Goal: Task Accomplishment & Management: Manage account settings

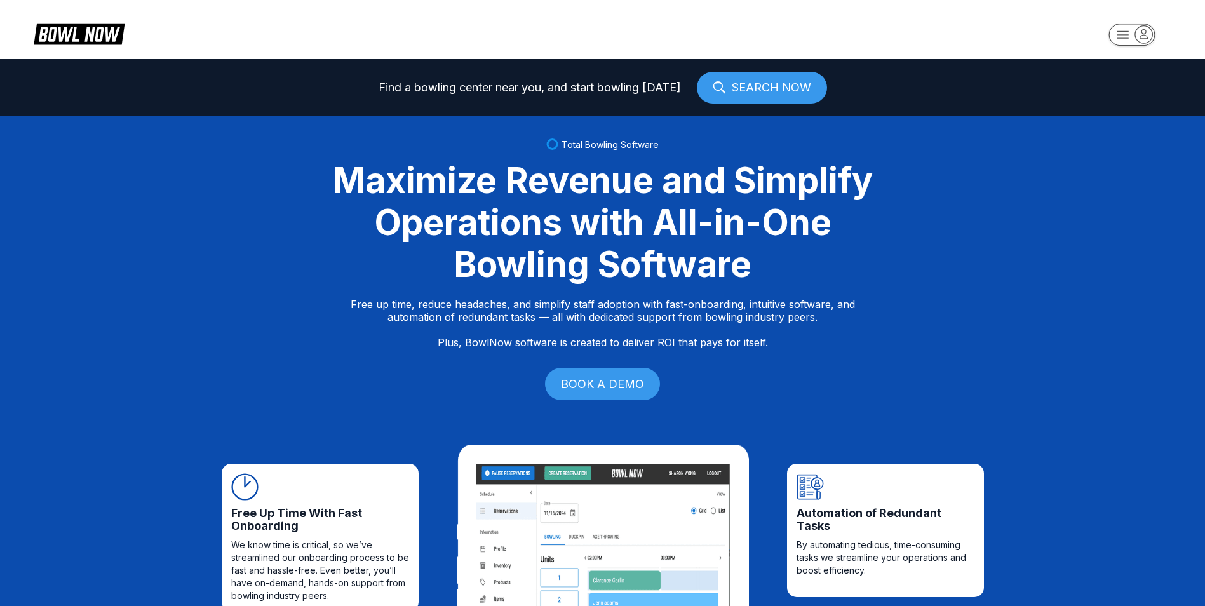
click at [1111, 36] on rect "button" at bounding box center [1132, 35] width 46 height 22
click at [1125, 100] on div "Center Sign In" at bounding box center [1132, 99] width 88 height 22
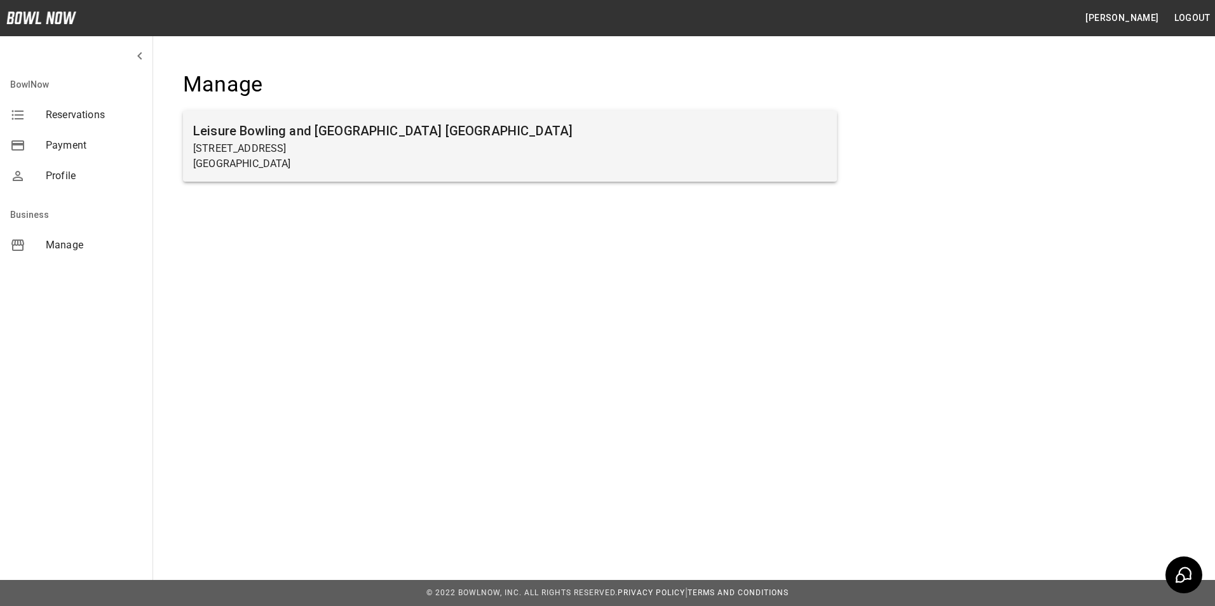
click at [278, 159] on p "Lancaster, PA 17603" at bounding box center [509, 163] width 633 height 15
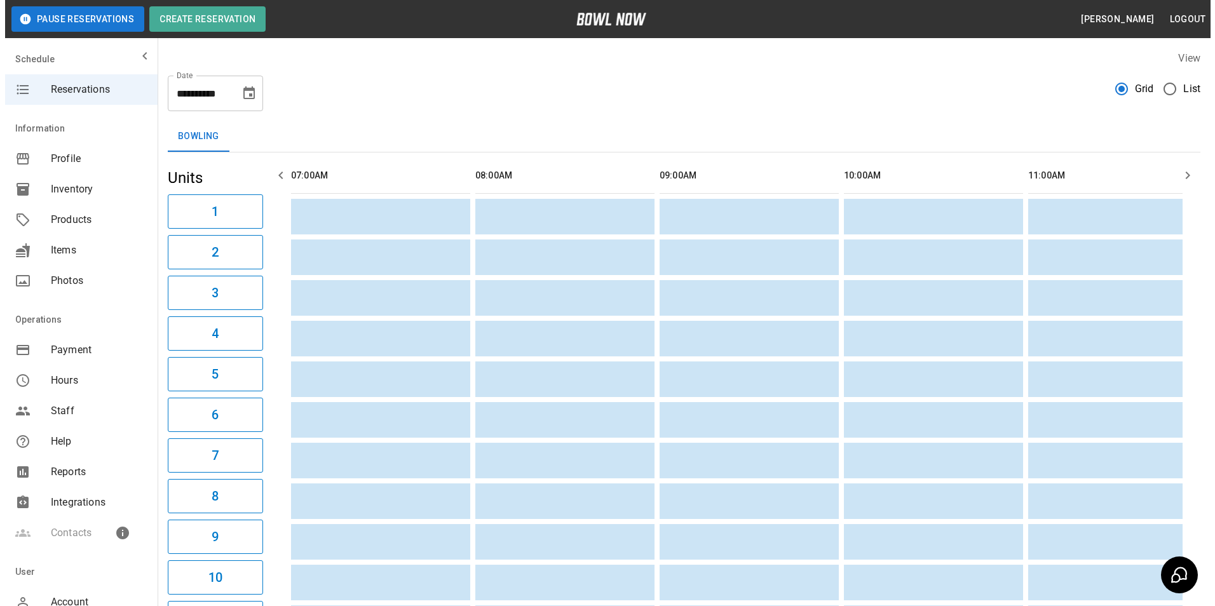
scroll to position [0, 2170]
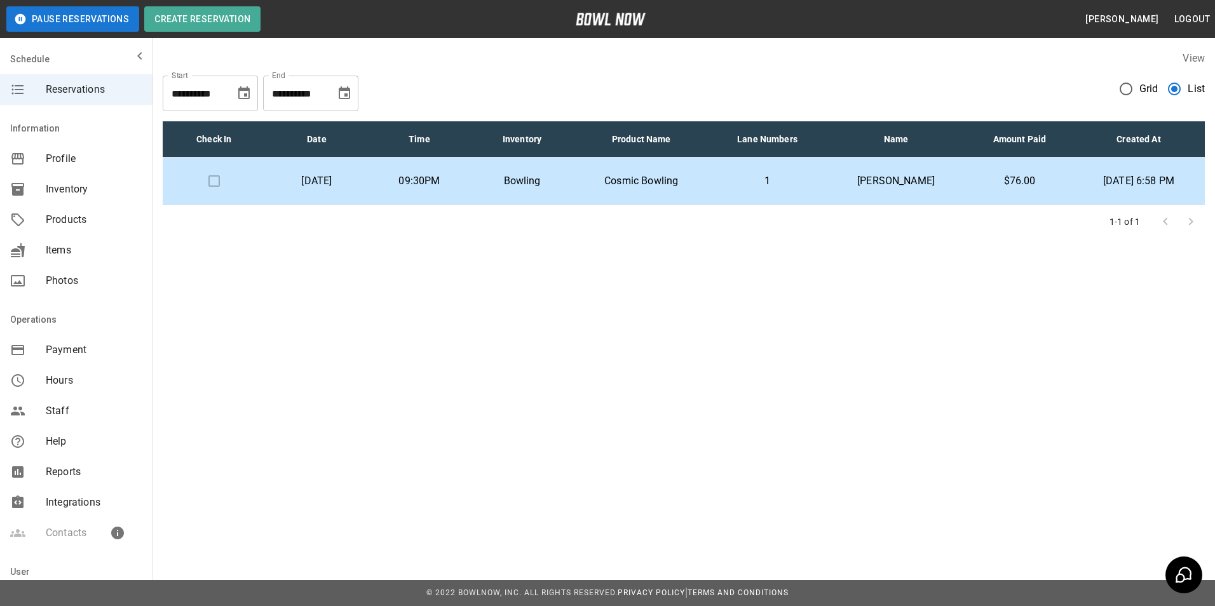
click at [450, 184] on p "09:30PM" at bounding box center [419, 180] width 83 height 15
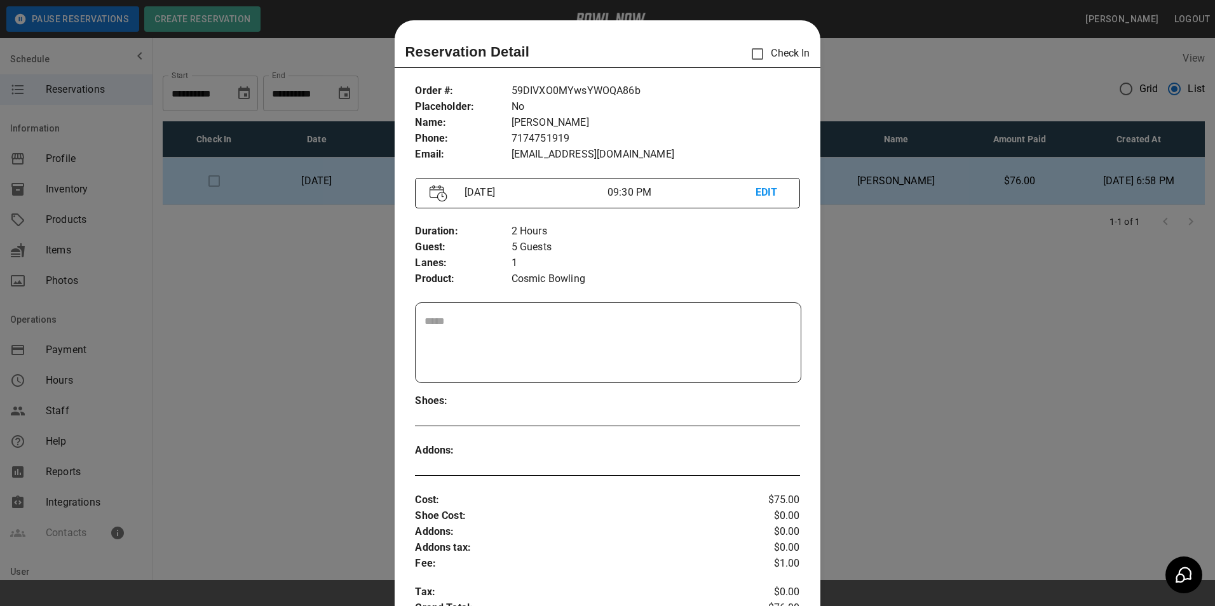
click at [450, 184] on div "Order # : Placeholder : Name : Phone : Email : 59DIVXO0MYwsYWOQA86b No Lindsey …" at bounding box center [607, 469] width 425 height 792
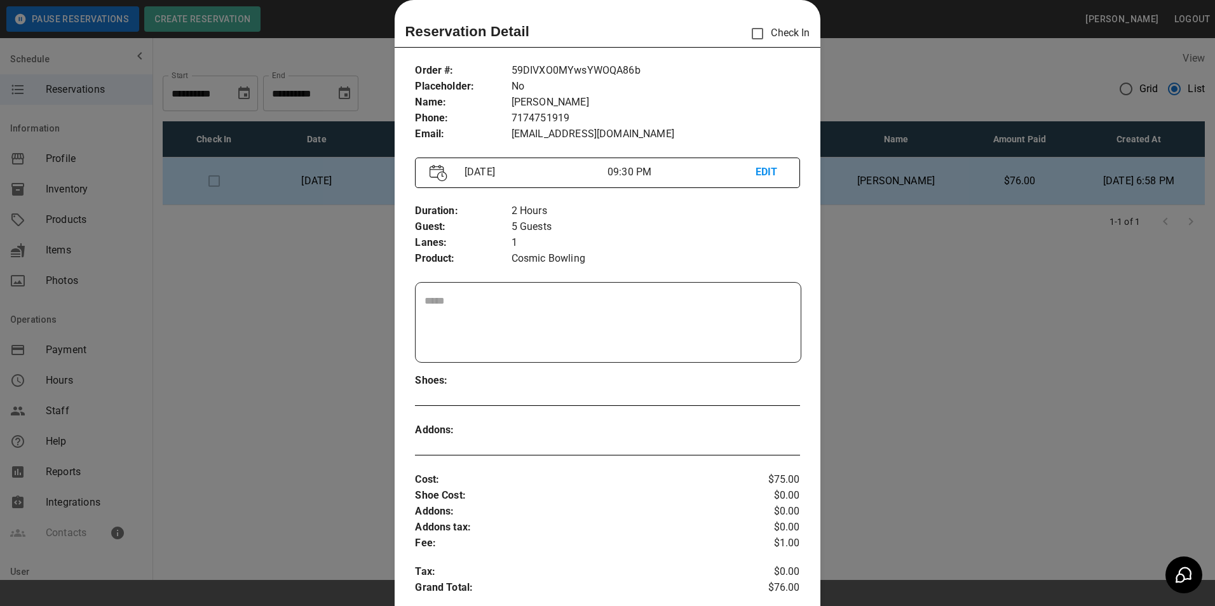
click at [937, 98] on div at bounding box center [607, 303] width 1215 height 606
